Goal: Task Accomplishment & Management: Complete application form

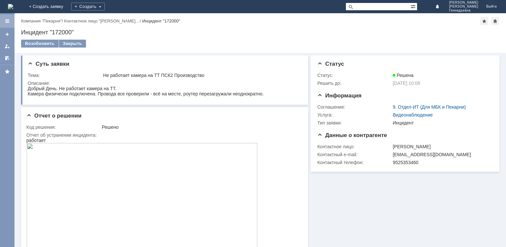
click at [12, 23] on div at bounding box center [7, 21] width 15 height 13
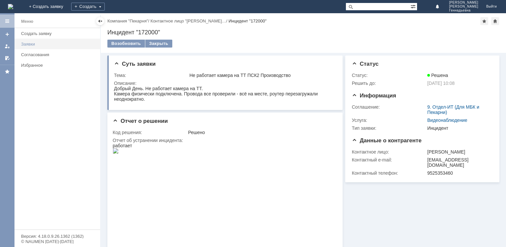
click at [32, 43] on div "Заявки" at bounding box center [58, 44] width 75 height 5
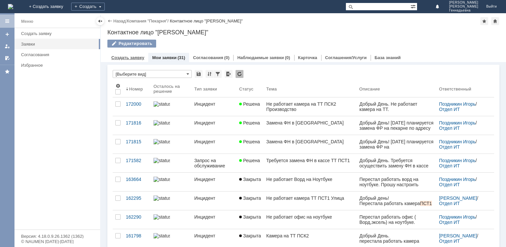
click at [123, 59] on link "Создать заявку" at bounding box center [127, 57] width 33 height 5
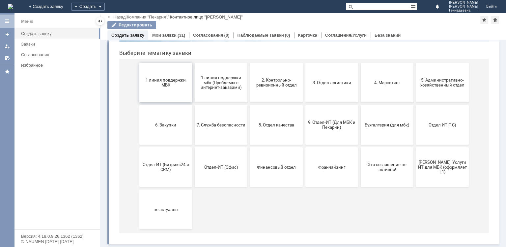
scroll to position [64, 0]
click at [318, 142] on button "9. Отдел-ИТ (Для МБК и Пекарни)" at bounding box center [332, 125] width 53 height 40
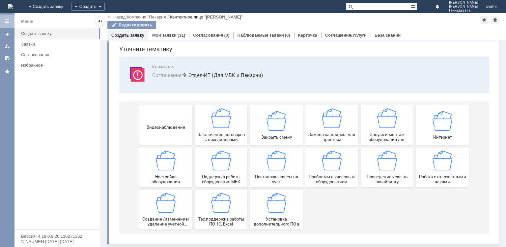
scroll to position [22, 0]
click at [162, 34] on link "Мои заявки" at bounding box center [164, 35] width 24 height 5
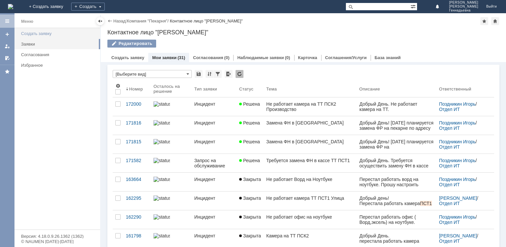
click at [42, 34] on div "Создать заявку" at bounding box center [58, 33] width 75 height 5
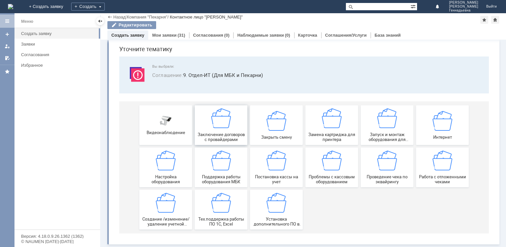
scroll to position [22, 0]
click at [270, 172] on div "Постановка кассы на учет" at bounding box center [276, 167] width 49 height 34
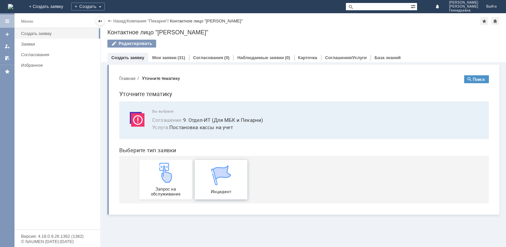
click at [205, 183] on div "Инцидент" at bounding box center [221, 179] width 49 height 29
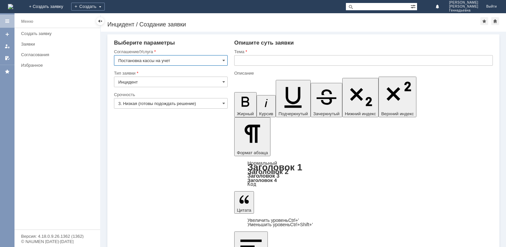
click at [153, 105] on input "3. Низкая (готовы подождать решение)" at bounding box center [171, 103] width 114 height 11
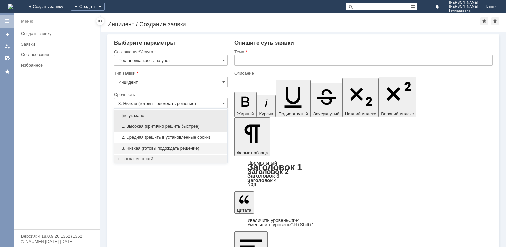
click at [157, 122] on div "1. Высокая (критично решить быстрее)" at bounding box center [170, 126] width 113 height 11
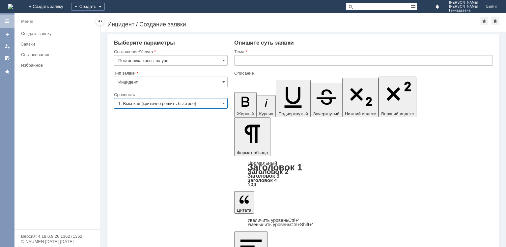
click at [299, 60] on input "text" at bounding box center [363, 60] width 259 height 11
type input "1. Высокая (критично решить быстрее)"
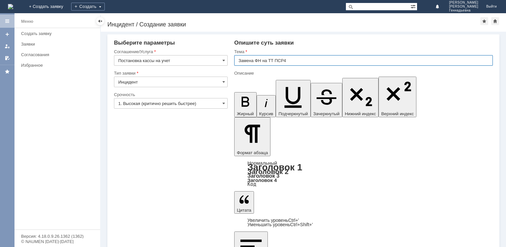
type input "Замена ФН на ТТ ПСР4"
